Goal: Information Seeking & Learning: Learn about a topic

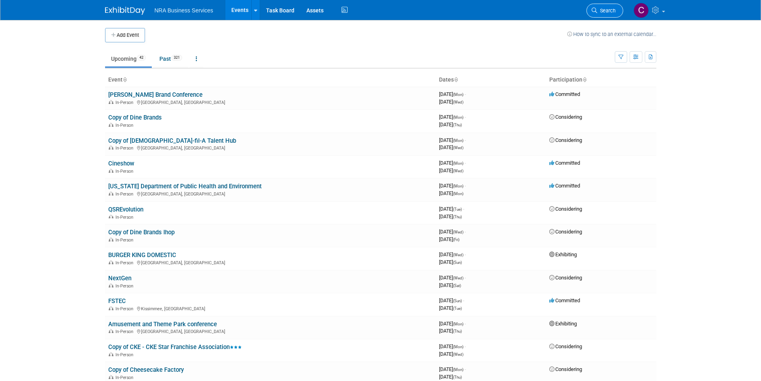
click at [607, 13] on span "Search" at bounding box center [607, 11] width 18 height 6
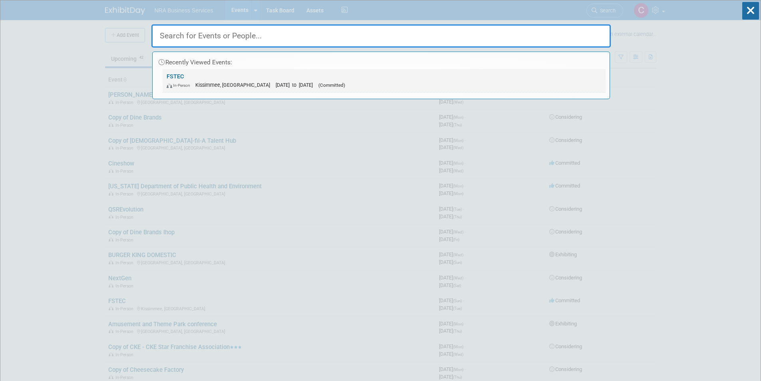
click at [253, 79] on link "FSTEC In-Person [GEOGRAPHIC_DATA], [GEOGRAPHIC_DATA] [DATE] to [DATE] (Committe…" at bounding box center [384, 80] width 443 height 23
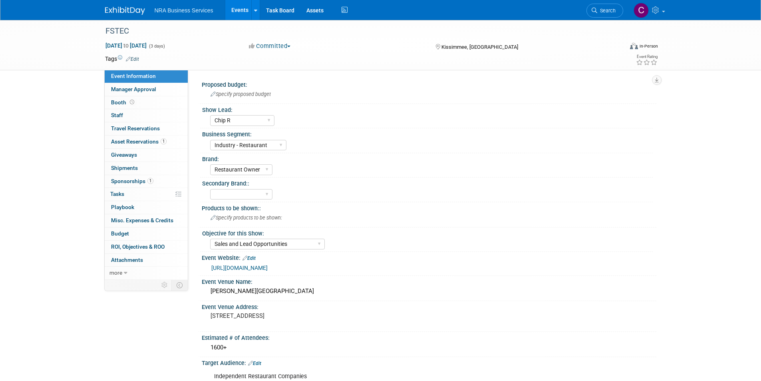
select select "Chip R"
select select "Industry - Restaurant"
select select "Restaurant Owner"
select select "Sales and Lead Opportunities"
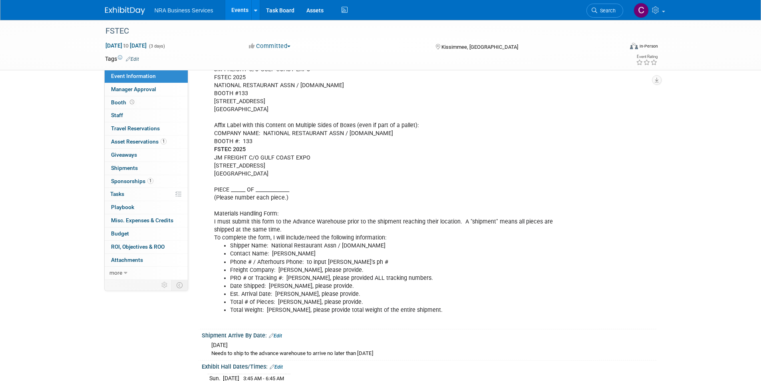
scroll to position [389, 0]
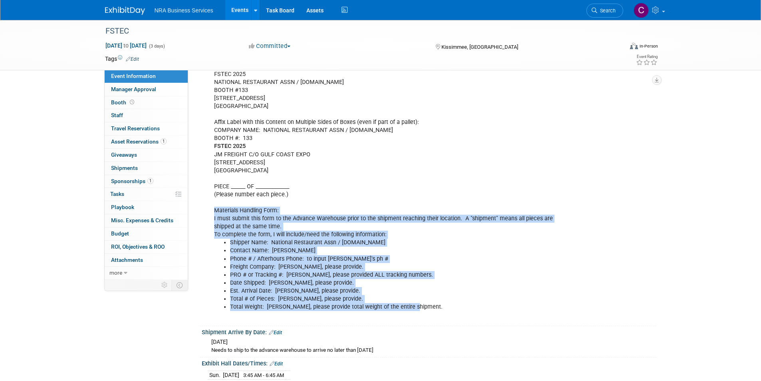
drag, startPoint x: 419, startPoint y: 307, endPoint x: 214, endPoint y: 211, distance: 226.4
click at [214, 211] on div "Shipping instructions: I am Cynthia McIntosh, Product Marketing Manager. Please…" at bounding box center [389, 166] width 360 height 313
copy div "Materials Handling Form: I must submit this form to the Advance Warehouse prior…"
click at [460, 266] on li "Freight Company: Scott, please provide." at bounding box center [397, 267] width 334 height 8
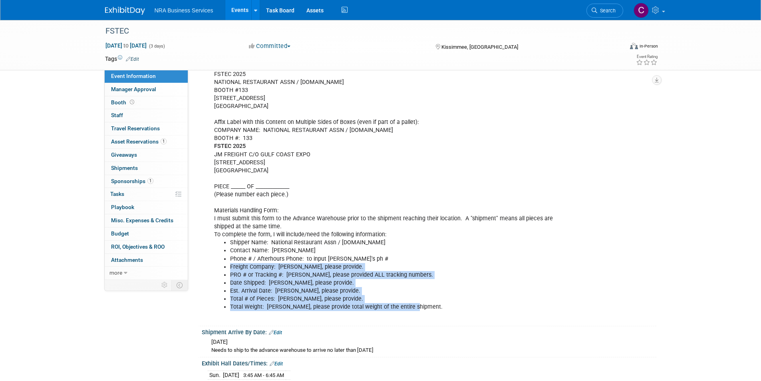
drag, startPoint x: 231, startPoint y: 268, endPoint x: 420, endPoint y: 305, distance: 193.1
click at [420, 305] on ul "Shipper Name: National Restaurant Assn / RestaurantOwner.com Contact Name: Cynt…" at bounding box center [389, 275] width 350 height 72
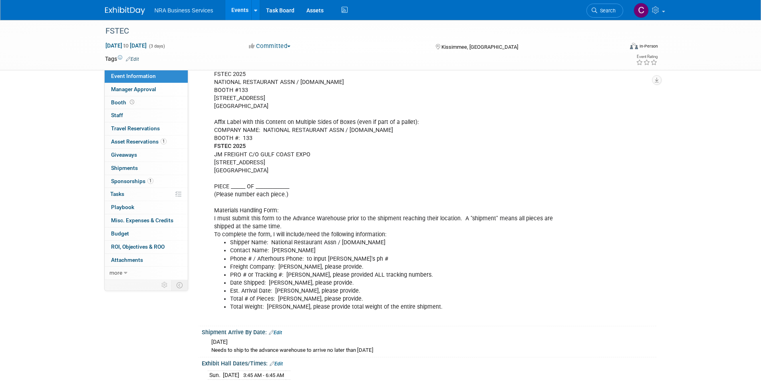
click at [324, 313] on div "Shipping instructions: I am Cynthia McIntosh, Product Marketing Manager. Please…" at bounding box center [389, 166] width 360 height 313
